Goal: Task Accomplishment & Management: Manage account settings

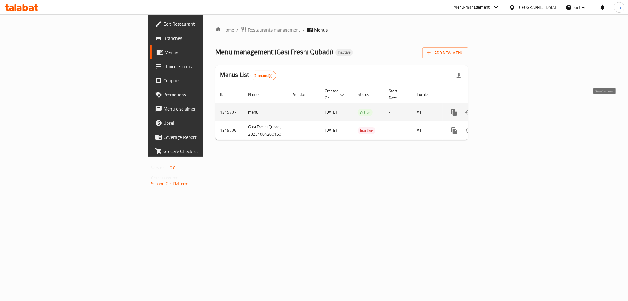
click at [500, 109] on icon "enhanced table" at bounding box center [496, 112] width 7 height 7
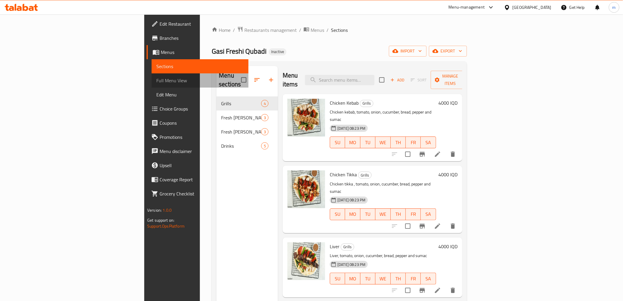
click at [156, 81] on span "Full Menu View" at bounding box center [199, 80] width 87 height 7
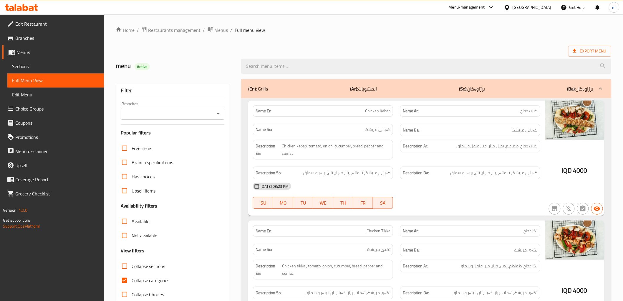
click at [217, 115] on icon "Open" at bounding box center [218, 113] width 7 height 7
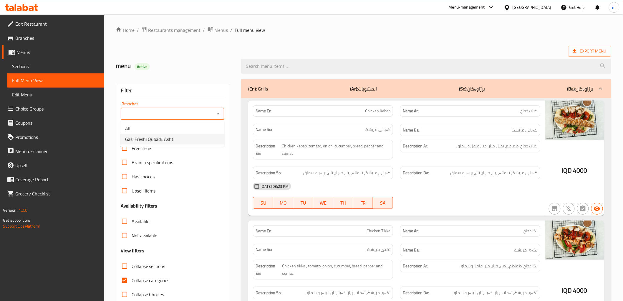
click at [166, 136] on span "Gasi Freshi Qubadi, Ashti" at bounding box center [149, 138] width 49 height 7
type input "Gasi Freshi Qubadi, Ashti"
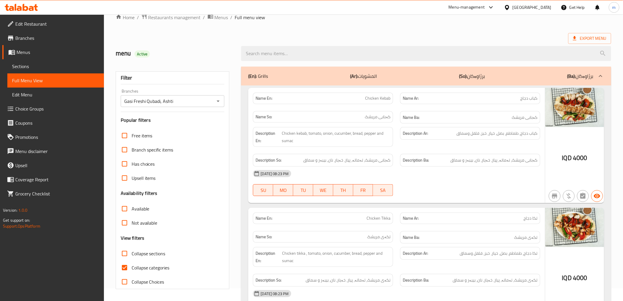
click at [37, 68] on span "Sections" at bounding box center [55, 66] width 87 height 7
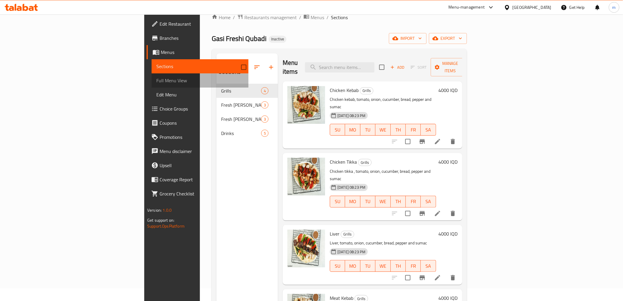
click at [156, 80] on span "Full Menu View" at bounding box center [199, 80] width 87 height 7
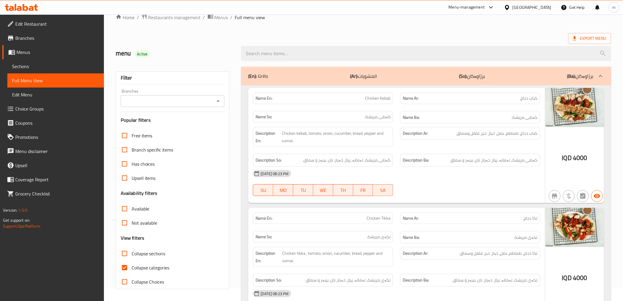
click at [217, 102] on icon "Open" at bounding box center [218, 100] width 7 height 7
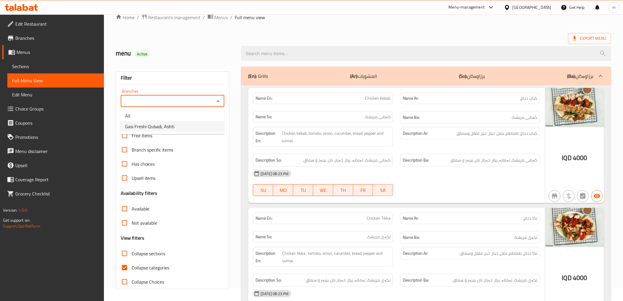
click at [178, 124] on li "Gasi Freshi Qubadi, Ashti" at bounding box center [172, 126] width 104 height 11
type input "Gasi Freshi Qubadi, Ashti"
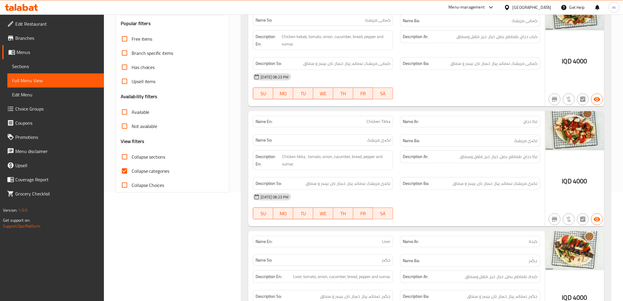
scroll to position [176, 0]
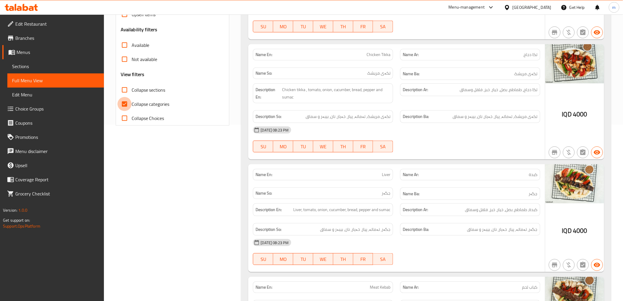
click at [128, 103] on input "Collapse categories" at bounding box center [125, 104] width 14 height 14
checkbox input "false"
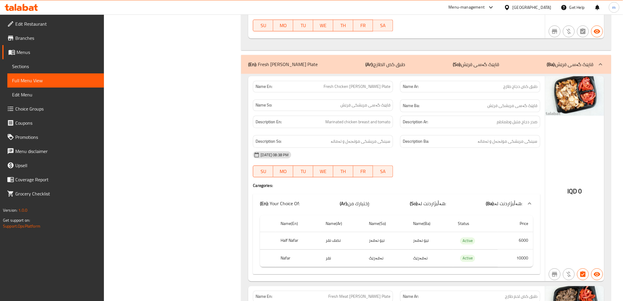
scroll to position [558, 0]
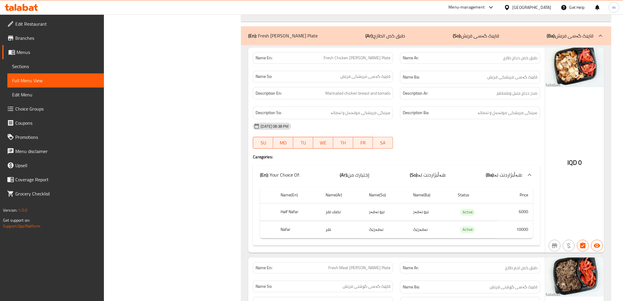
click at [418, 140] on div "04-10-2025 08:38 PM SU MO TU WE TH FR SA" at bounding box center [396, 135] width 294 height 33
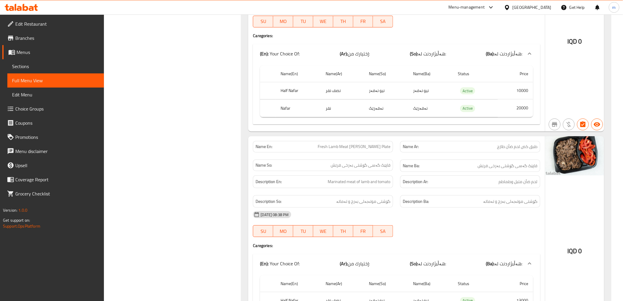
scroll to position [994, 0]
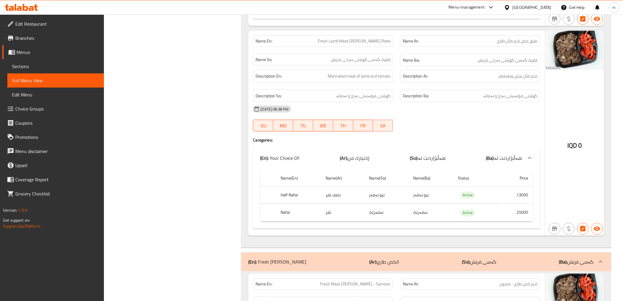
click at [362, 44] on span "Fresh Lamb Meat Gus Plate" at bounding box center [354, 41] width 73 height 6
click at [361, 42] on span "Fresh Lamb Meat Gus Plate" at bounding box center [354, 41] width 73 height 6
copy span "Lamb"
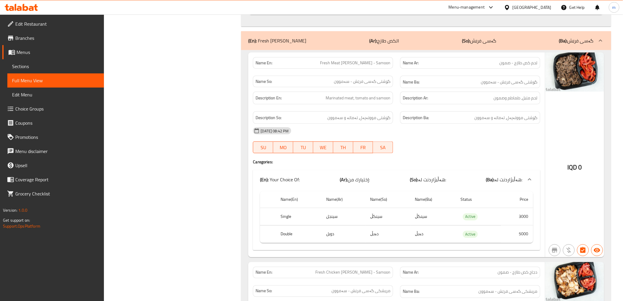
scroll to position [1200, 0]
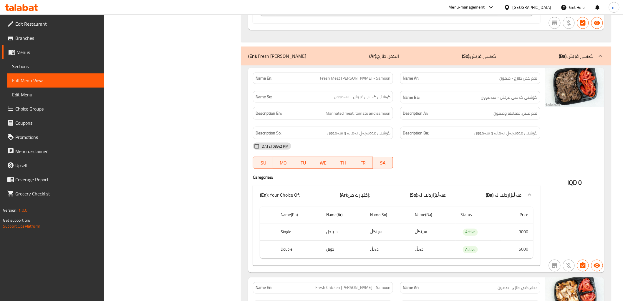
click at [434, 161] on div "04-10-2025 08:42 PM SU MO TU WE TH FR SA" at bounding box center [396, 155] width 294 height 33
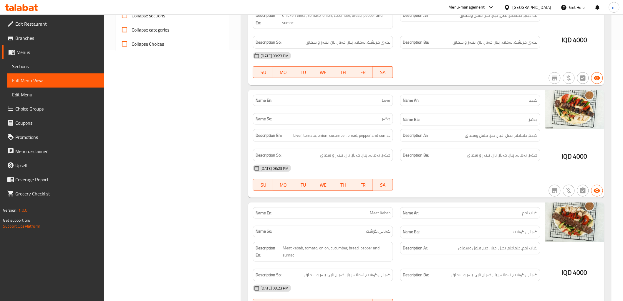
scroll to position [272, 0]
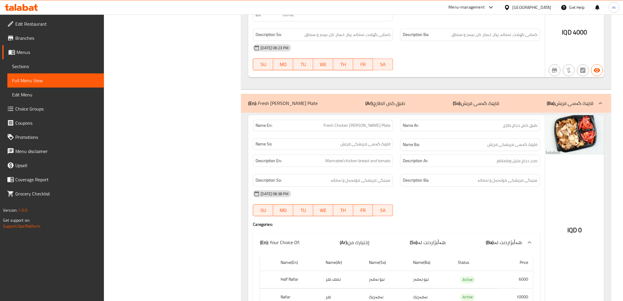
click at [478, 189] on div "[DATE] 08:38 PM" at bounding box center [396, 193] width 294 height 14
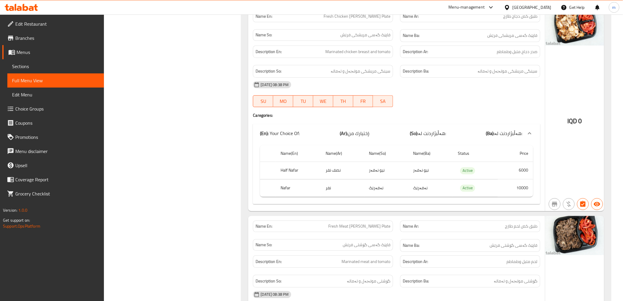
scroll to position [545, 0]
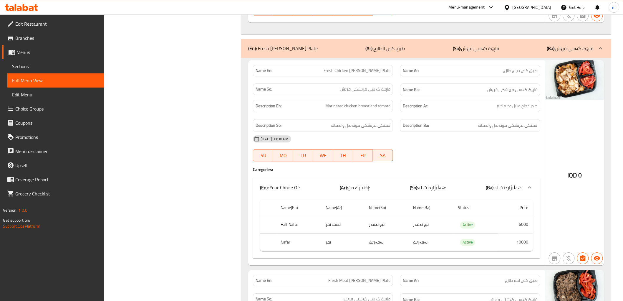
click at [381, 72] on span "Fresh Chicken Gus Plate" at bounding box center [357, 70] width 67 height 6
copy span "Fresh Chicken Gus Plate"
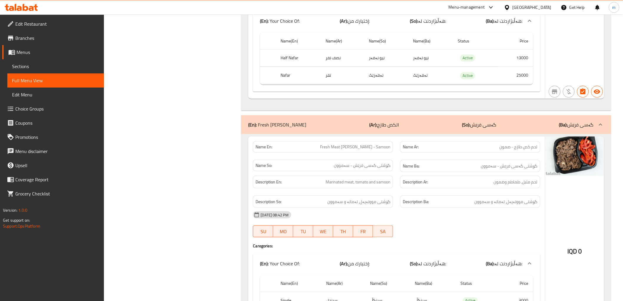
scroll to position [1145, 0]
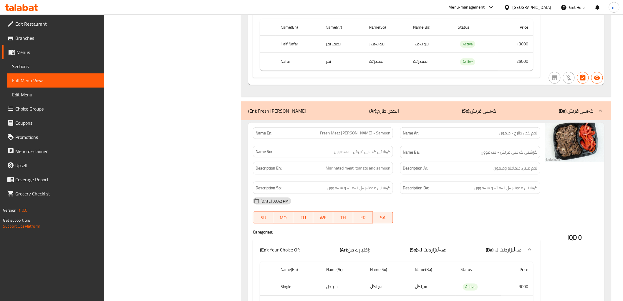
click at [381, 133] on span "Fresh Meat Gus - Samoon" at bounding box center [355, 133] width 70 height 6
copy span "Samoon"
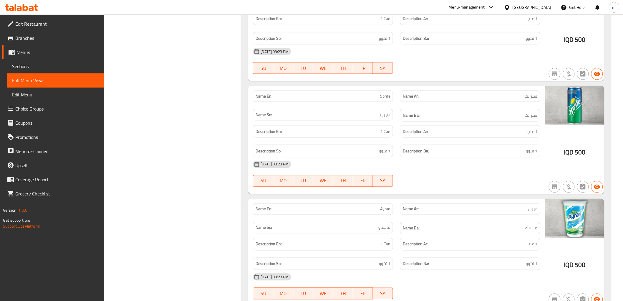
scroll to position [2213, 0]
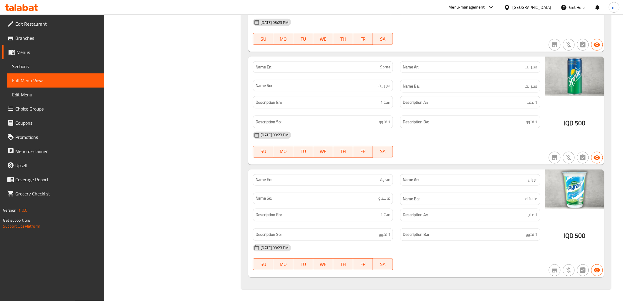
click at [470, 144] on div "04-10-2025 08:23 PM SU MO TU WE TH FR SA" at bounding box center [396, 144] width 294 height 33
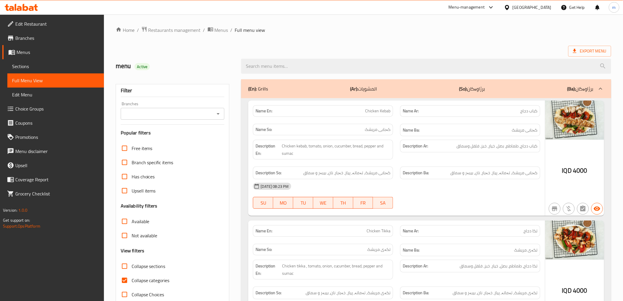
click at [121, 281] on input "Collapse categories" at bounding box center [125, 280] width 14 height 14
checkbox input "false"
click at [218, 114] on icon "Open" at bounding box center [218, 113] width 3 height 1
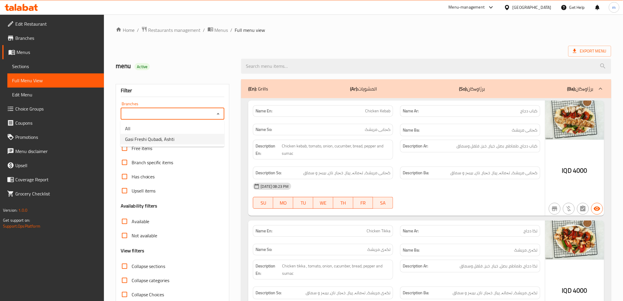
click at [177, 136] on li "Gasi Freshi Qubadi, Ashti" at bounding box center [172, 139] width 104 height 11
type input "Gasi Freshi Qubadi, Ashti"
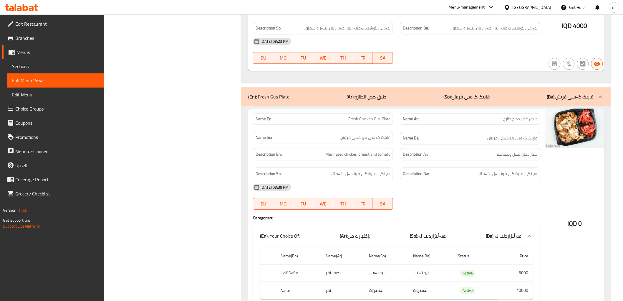
scroll to position [558, 0]
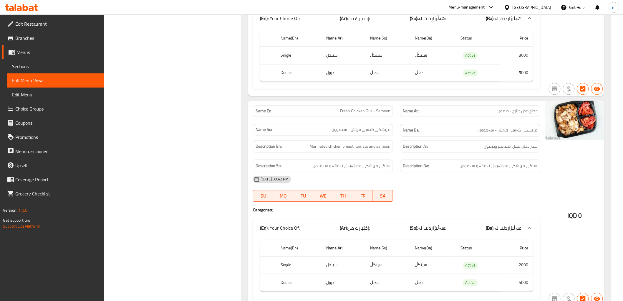
click at [27, 63] on span "Sections" at bounding box center [55, 66] width 87 height 7
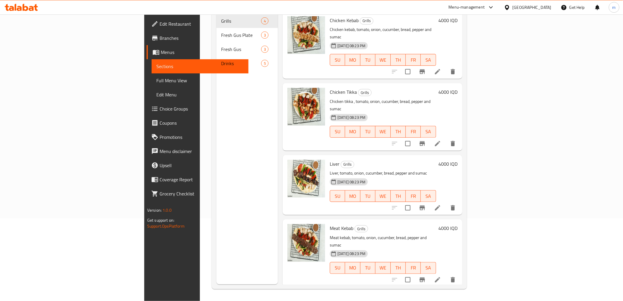
scroll to position [82, 0]
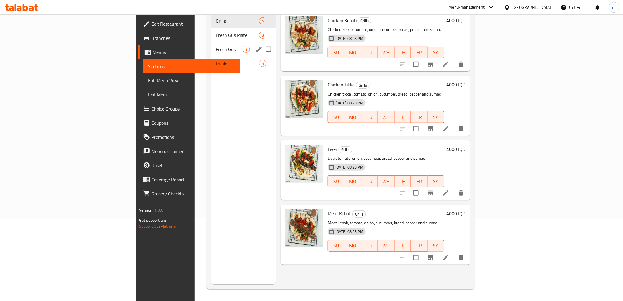
click at [216, 46] on span "Fresh Gus" at bounding box center [229, 49] width 27 height 7
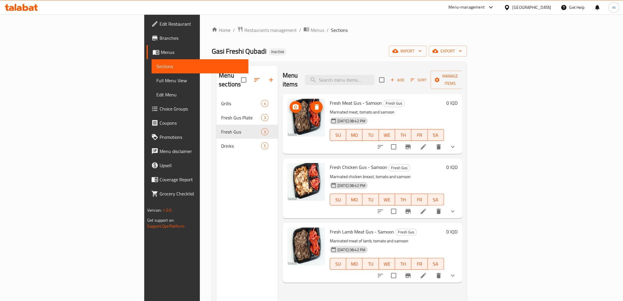
click at [292, 103] on icon "upload picture" at bounding box center [295, 106] width 7 height 7
click at [293, 168] on icon "upload picture" at bounding box center [296, 170] width 6 height 5
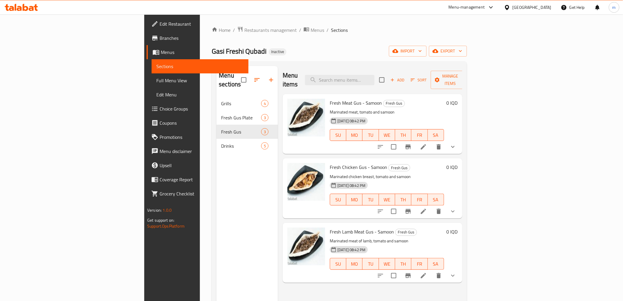
click at [434, 54] on div "Gasi Freshi Qubadi Inactive import export" at bounding box center [339, 51] width 255 height 11
click at [156, 79] on span "Full Menu View" at bounding box center [199, 80] width 87 height 7
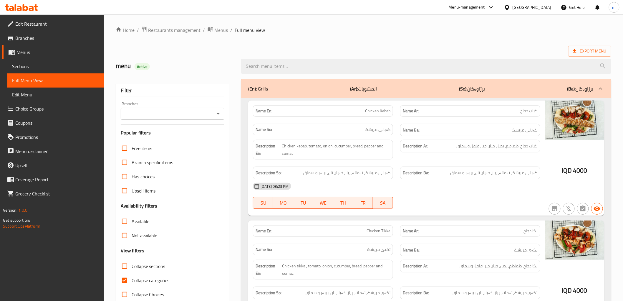
click at [216, 113] on icon "Open" at bounding box center [218, 113] width 7 height 7
click at [219, 115] on icon "Close" at bounding box center [218, 113] width 7 height 7
click at [219, 115] on icon "Open" at bounding box center [218, 113] width 7 height 7
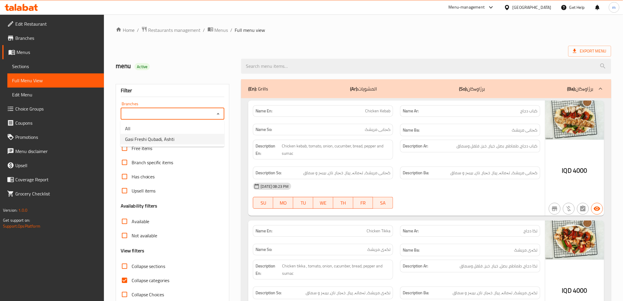
click at [180, 140] on li "Gasi Freshi Qubadi, Ashti" at bounding box center [172, 139] width 104 height 11
type input "Gasi Freshi Qubadi, Ashti"
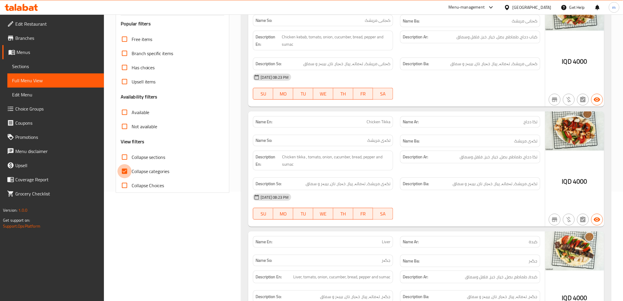
click at [125, 169] on input "Collapse categories" at bounding box center [125, 171] width 14 height 14
checkbox input "false"
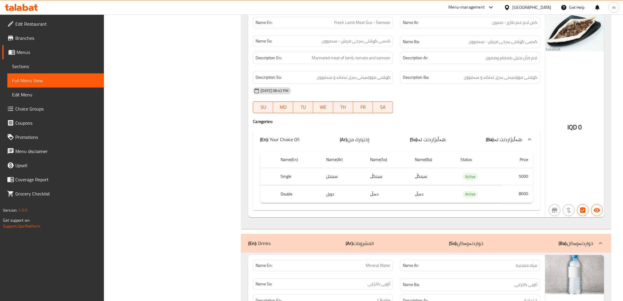
scroll to position [1691, 0]
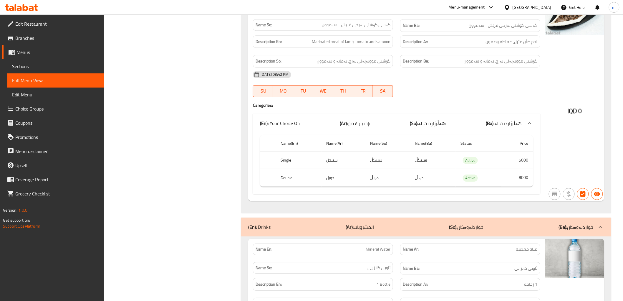
click at [416, 139] on th "Name(Ba)" at bounding box center [433, 143] width 45 height 17
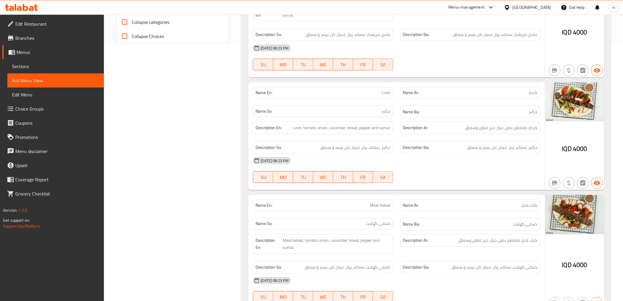
scroll to position [272, 0]
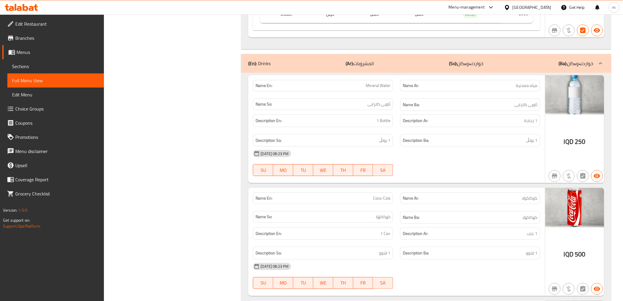
click at [410, 60] on div "(En): Drinks (Ar): المشروبات (So): خواردنەوەکان (Ba): خواردنەوەکان" at bounding box center [426, 63] width 370 height 19
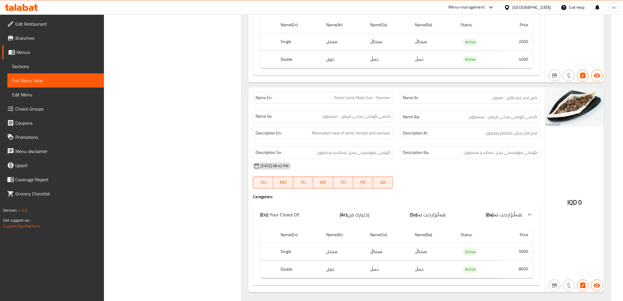
scroll to position [1635, 0]
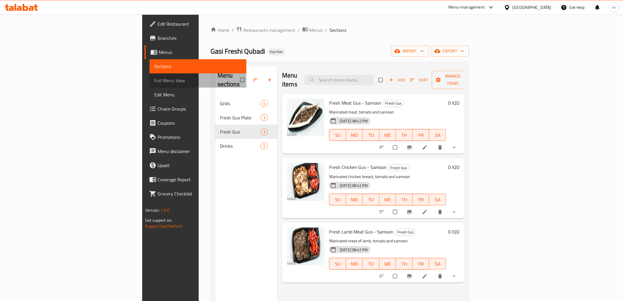
click at [154, 80] on span "Full Menu View" at bounding box center [197, 80] width 87 height 7
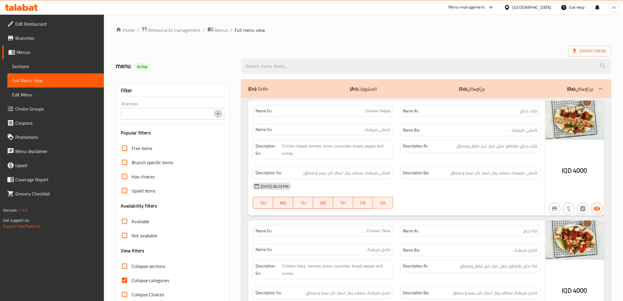
click at [219, 113] on icon "Open" at bounding box center [218, 113] width 3 height 1
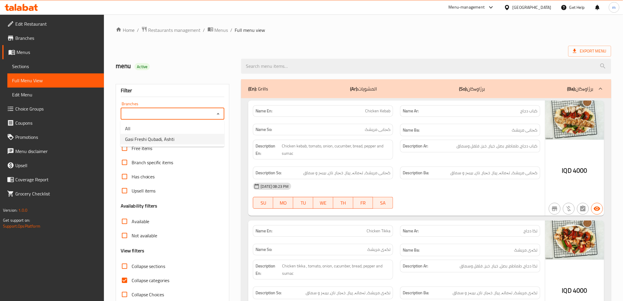
click at [173, 136] on span "Gasi Freshi Qubadi, Ashti" at bounding box center [149, 138] width 49 height 7
type input "Gasi Freshi Qubadi, Ashti"
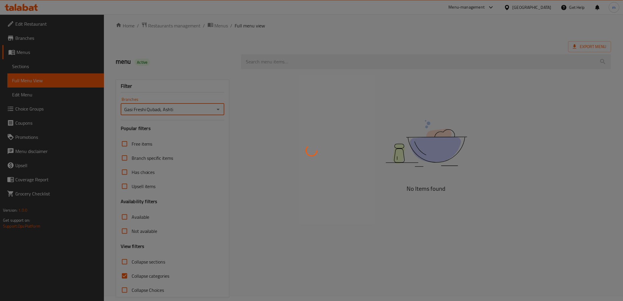
scroll to position [13, 0]
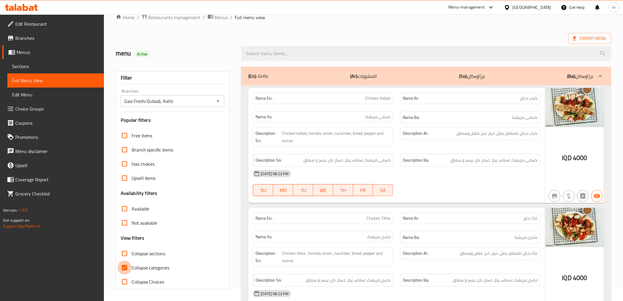
click at [125, 266] on input "Collapse categories" at bounding box center [125, 267] width 14 height 14
checkbox input "false"
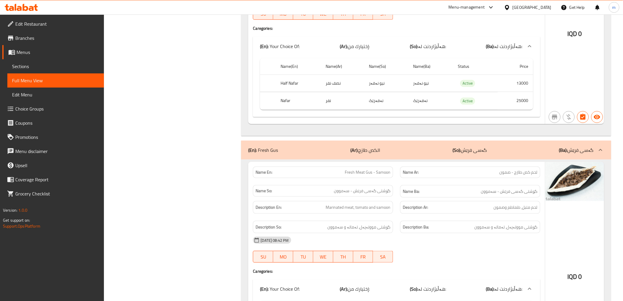
scroll to position [1233, 0]
